Goal: Transaction & Acquisition: Purchase product/service

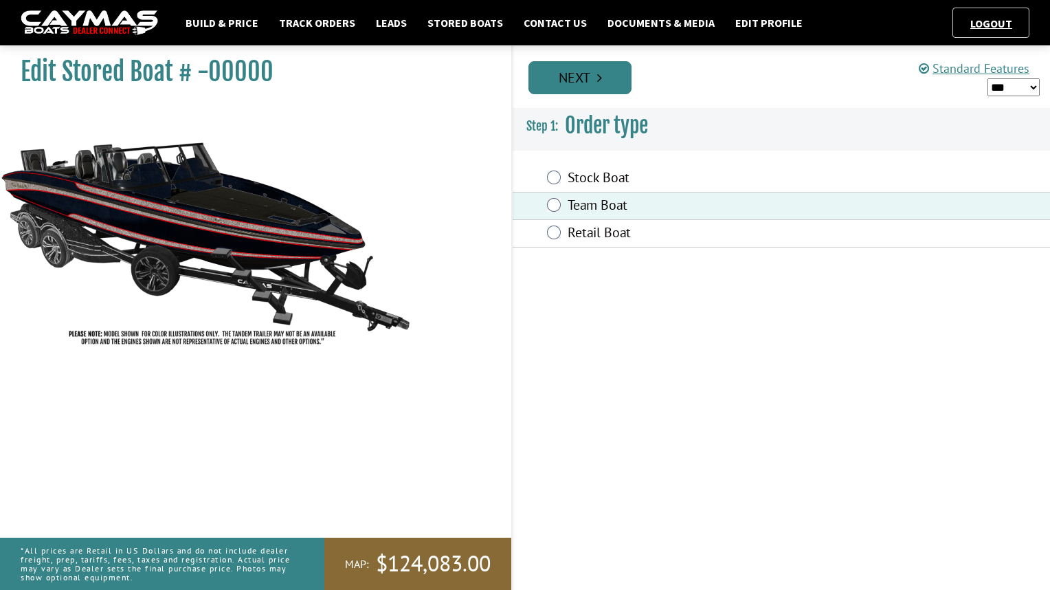
click at [579, 84] on link "Next" at bounding box center [580, 77] width 103 height 33
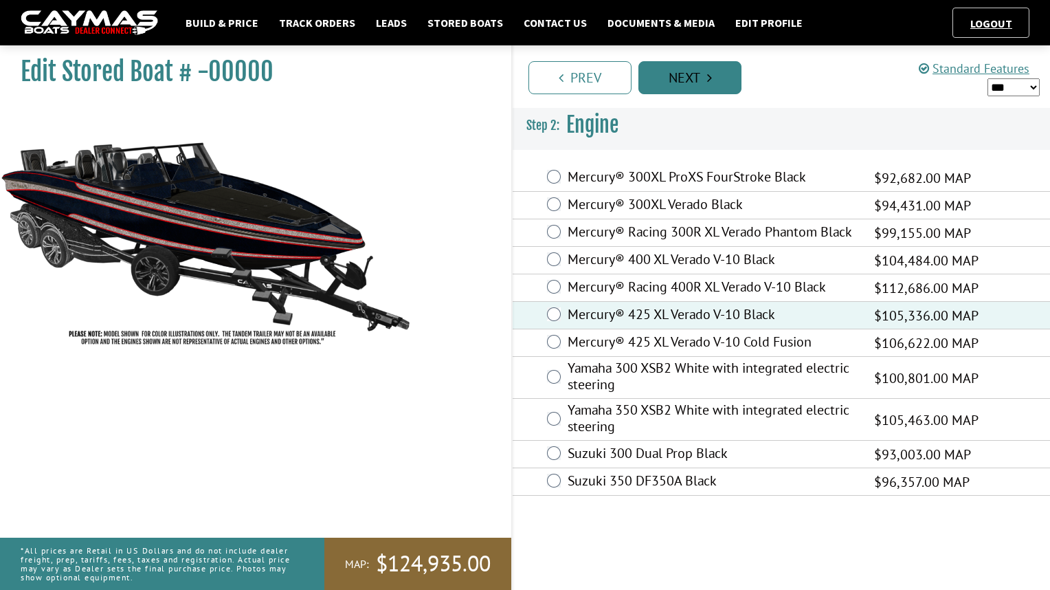
click at [676, 74] on link "Next" at bounding box center [690, 77] width 103 height 33
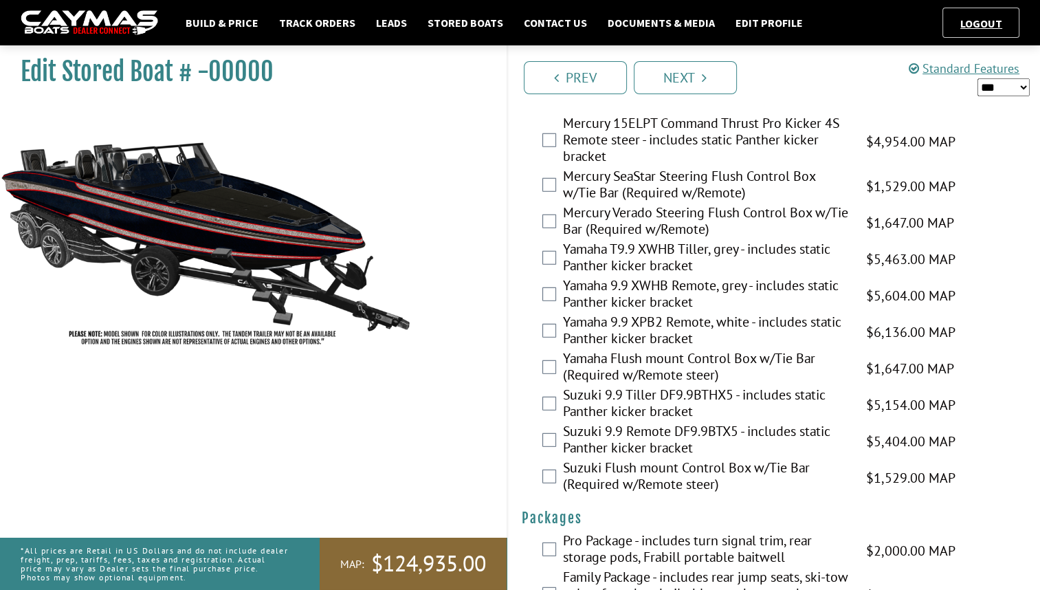
scroll to position [3641, 0]
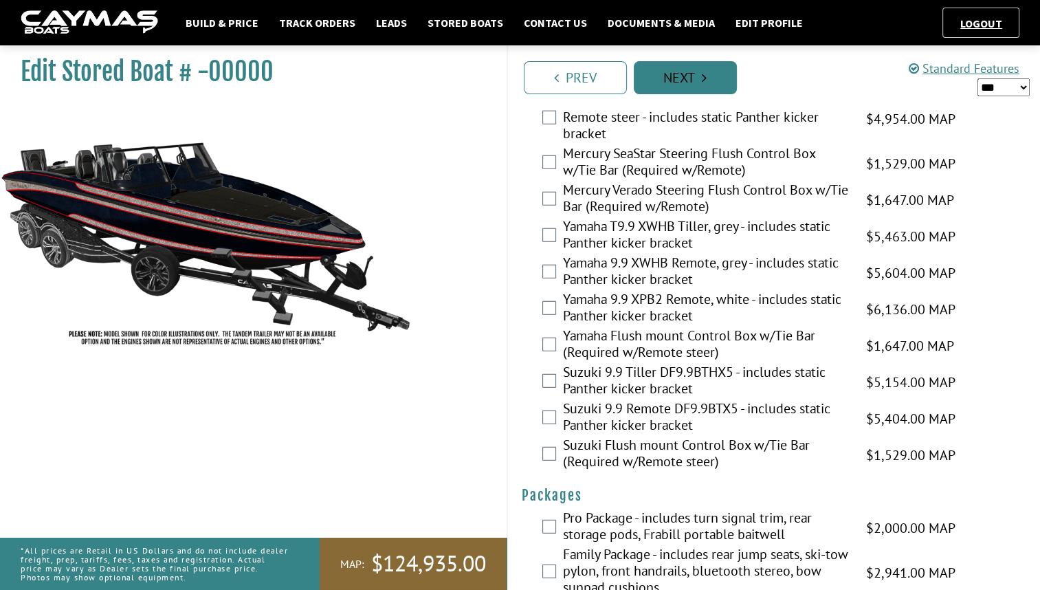
click at [704, 77] on icon "Pagination" at bounding box center [704, 78] width 5 height 14
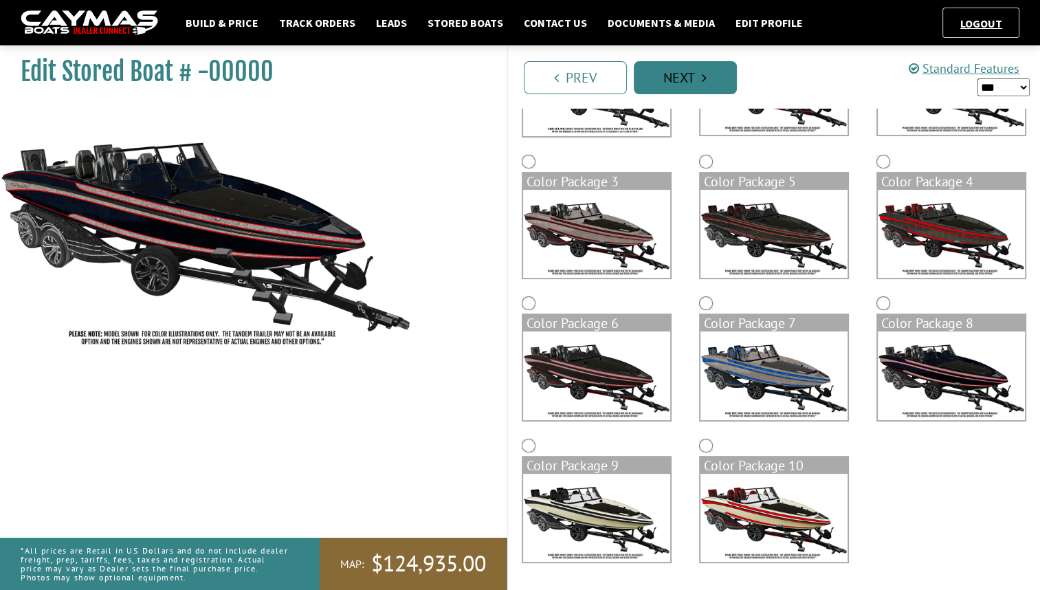
scroll to position [0, 0]
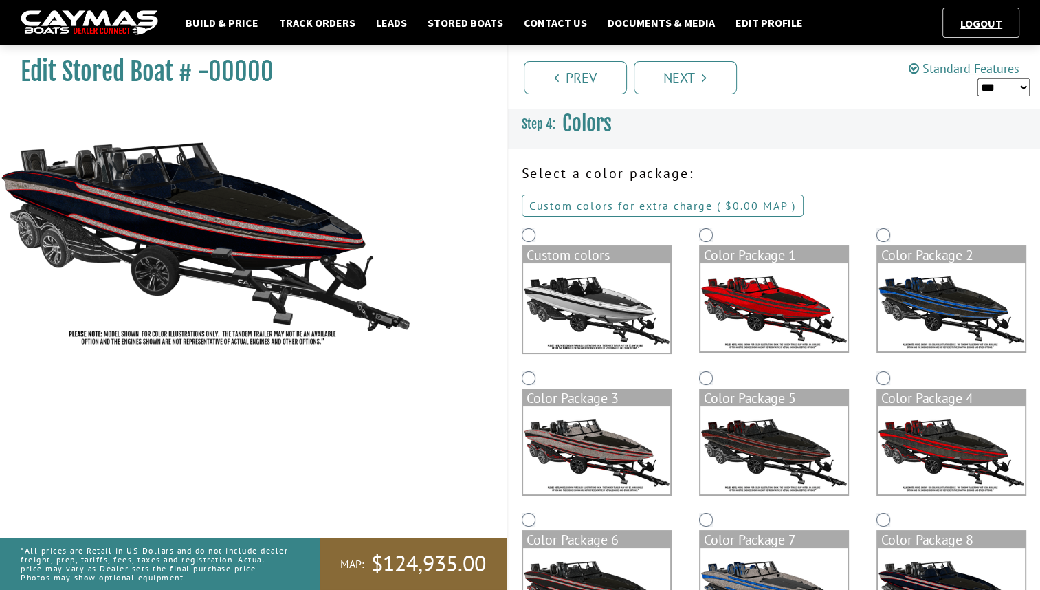
click at [676, 205] on link "Custom colors for extra charge ( $0.00 $0.00 MSRP $0.00 MAP $0.00 )" at bounding box center [663, 206] width 282 height 22
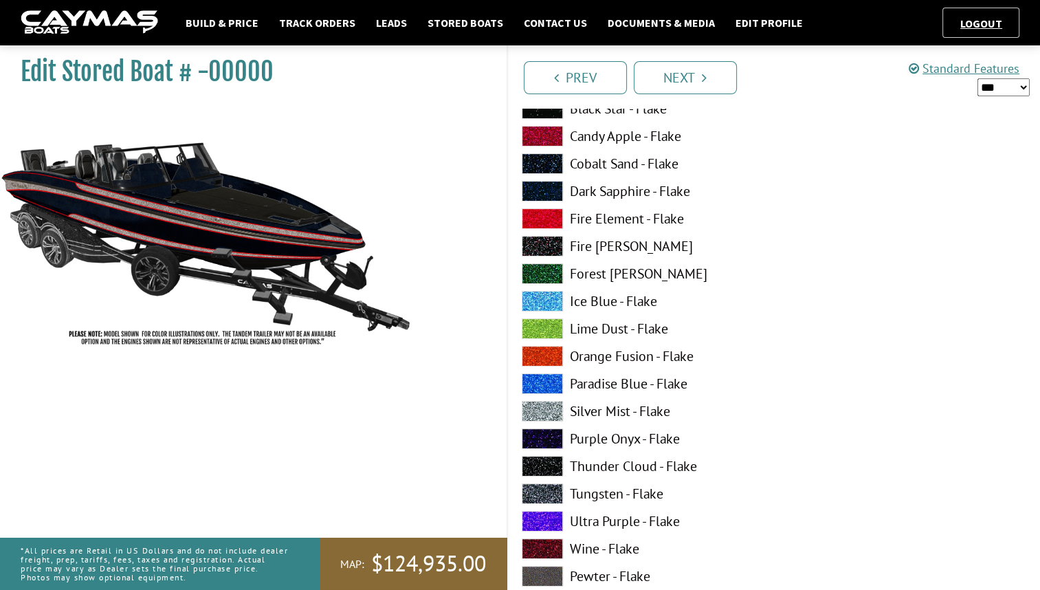
scroll to position [192, 0]
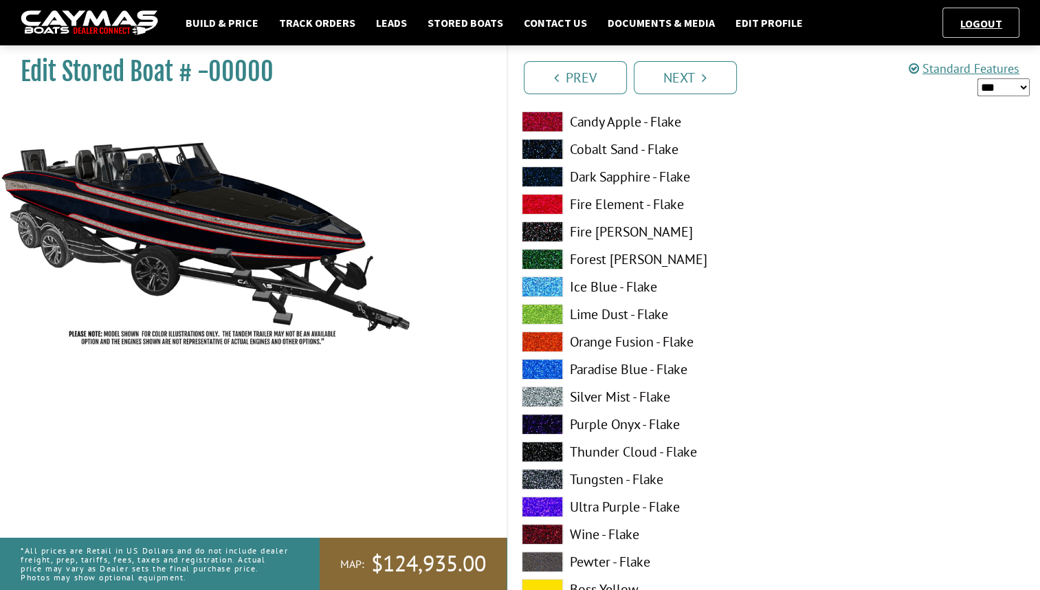
click at [530, 486] on span at bounding box center [542, 479] width 41 height 21
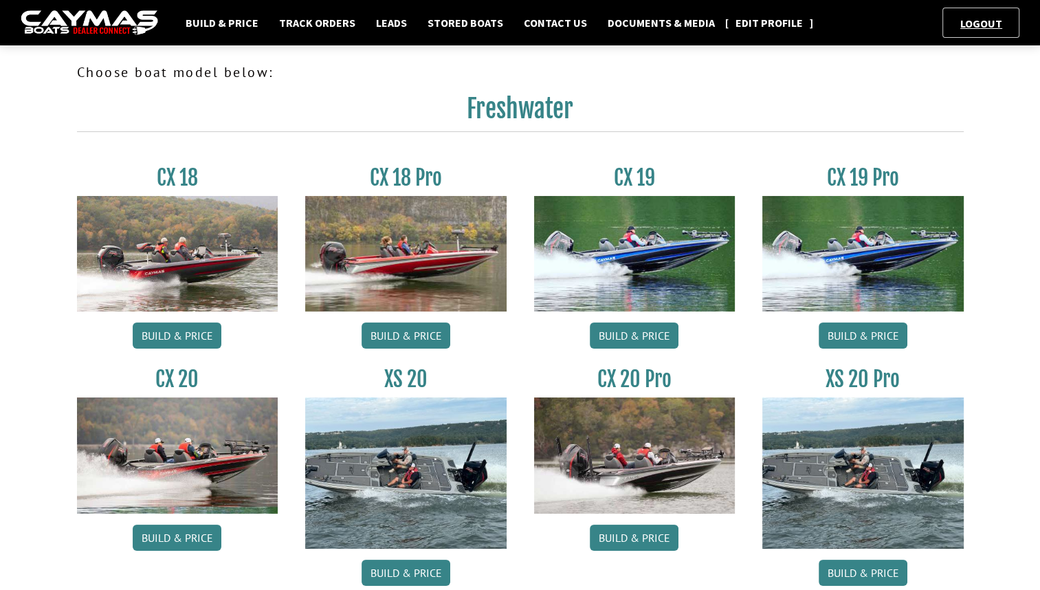
click at [729, 19] on link "Edit Profile" at bounding box center [769, 23] width 81 height 18
click at [218, 25] on link "Build & Price" at bounding box center [222, 23] width 87 height 18
click at [443, 21] on link "Stored Boats" at bounding box center [465, 23] width 89 height 18
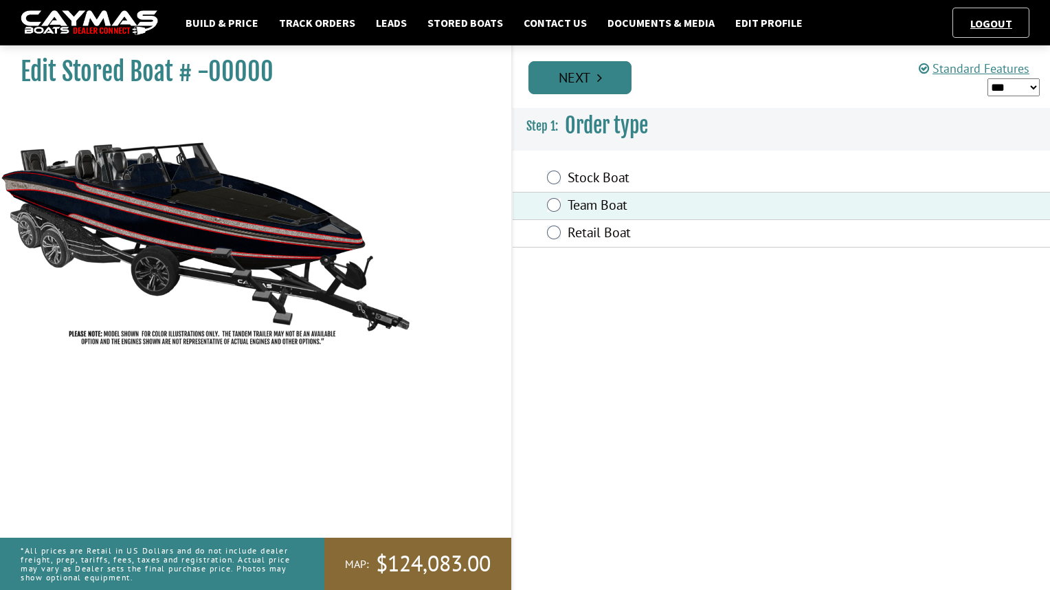
click at [571, 70] on link "Next" at bounding box center [580, 77] width 103 height 33
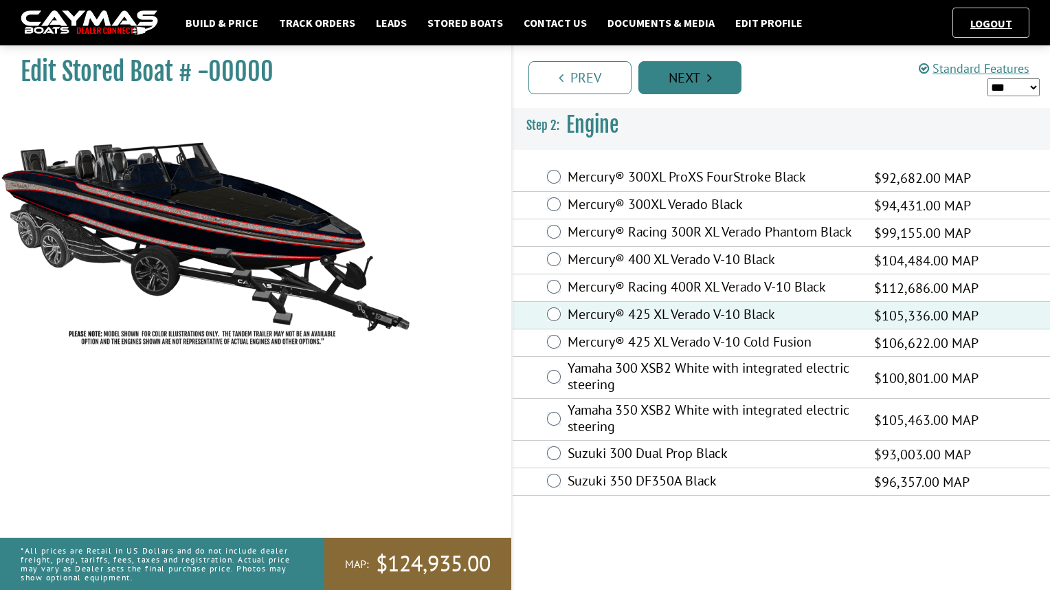
click at [676, 74] on link "Next" at bounding box center [690, 77] width 103 height 33
